Goal: Use online tool/utility: Utilize a website feature to perform a specific function

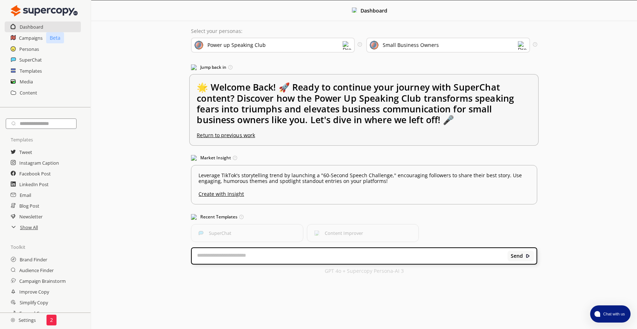
click at [227, 137] on u "Return to previous work" at bounding box center [226, 135] width 58 height 7
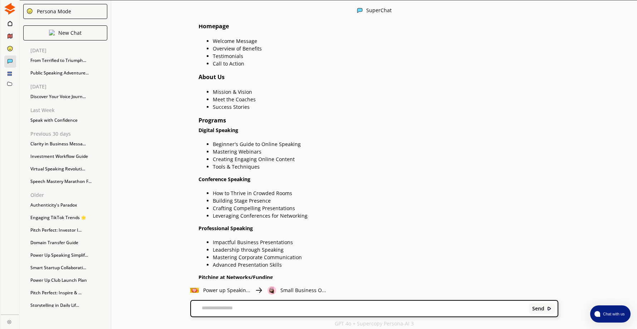
scroll to position [3147, 0]
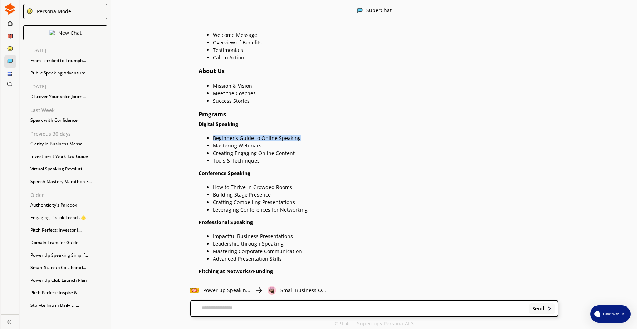
drag, startPoint x: 216, startPoint y: 123, endPoint x: 303, endPoint y: 125, distance: 86.9
click at [303, 135] on p "Beginner's Guide to Online Speaking" at bounding box center [385, 138] width 345 height 6
drag, startPoint x: 303, startPoint y: 125, endPoint x: 275, endPoint y: 123, distance: 27.6
copy p "Beginner's Guide to Online Speaking"
click at [251, 309] on textarea at bounding box center [358, 308] width 335 height 7
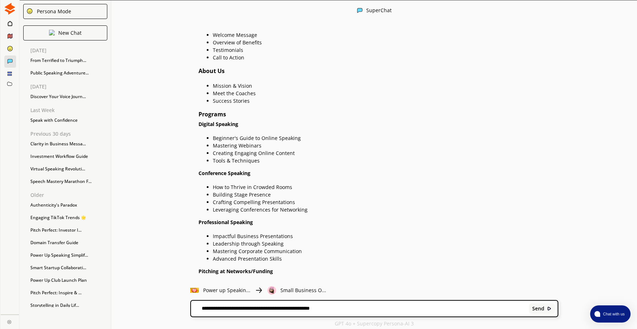
type textarea "**********"
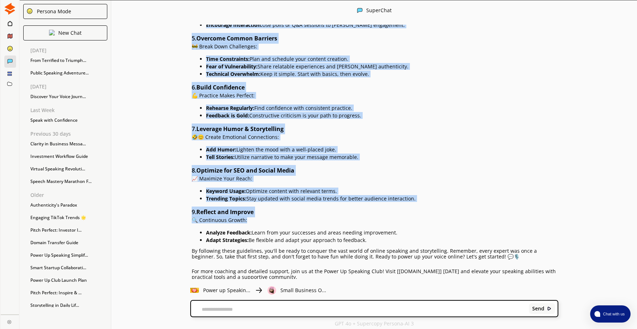
scroll to position [1, 0]
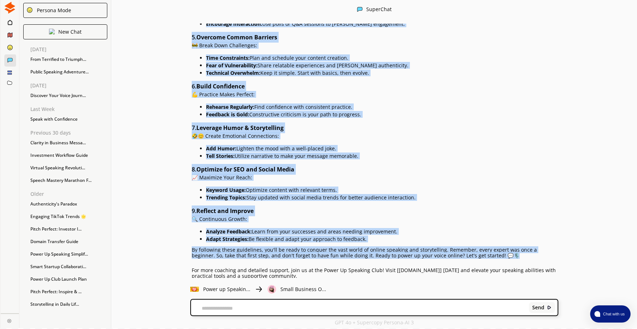
drag, startPoint x: 198, startPoint y: 59, endPoint x: 502, endPoint y: 240, distance: 353.3
click at [502, 240] on div "# The Beginner's Guide to Online Speaking Welcome to the digital age of communi…" at bounding box center [375, 48] width 366 height 461
copy div "Lor Ipsumdol's Ametc ad Elitse Doeiusmo Tempori ut lab etdolor mag al enimadmin…"
